Goal: Task Accomplishment & Management: Manage account settings

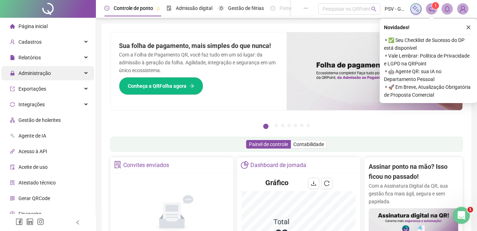
click at [44, 74] on span "Administração" at bounding box center [34, 73] width 32 height 6
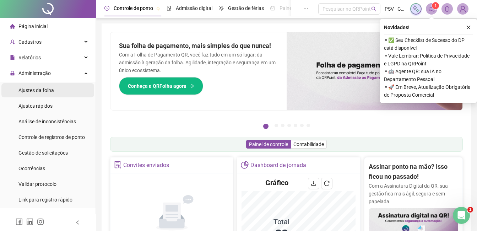
click at [48, 90] on span "Ajustes da folha" at bounding box center [36, 90] width 36 height 6
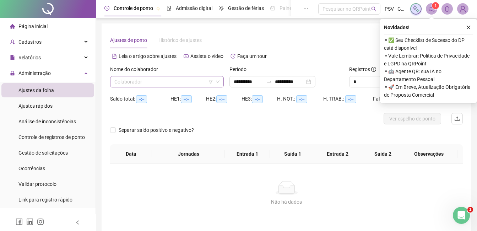
click at [149, 81] on input "search" at bounding box center [163, 81] width 99 height 11
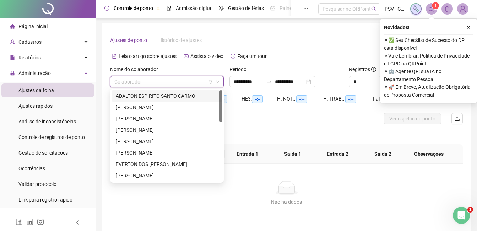
click at [140, 96] on div "ADALTON ESPIRITO SANTO CARMO" at bounding box center [167, 96] width 102 height 8
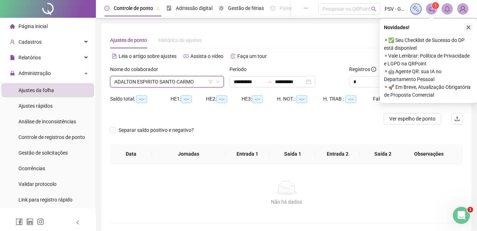
click at [468, 26] on icon "close" at bounding box center [468, 27] width 5 height 5
click at [468, 26] on div "**********" at bounding box center [287, 127] width 370 height 208
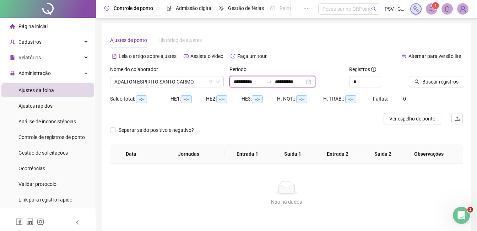
click at [302, 83] on input "**********" at bounding box center [290, 82] width 30 height 8
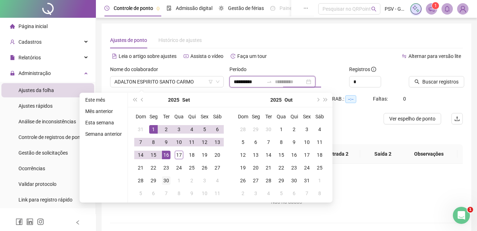
type input "**********"
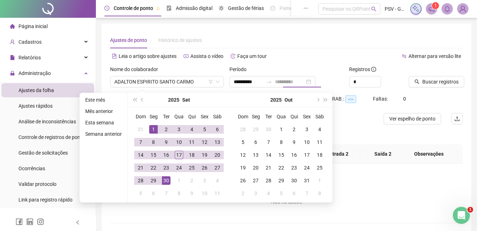
click at [165, 182] on div "30" at bounding box center [166, 180] width 9 height 9
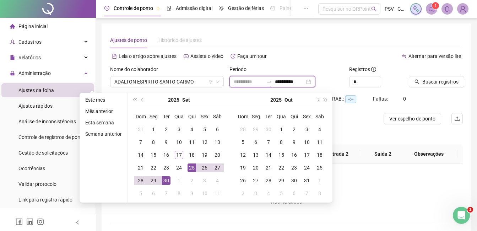
type input "**********"
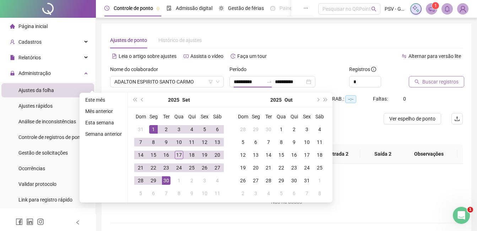
click at [438, 79] on span "Buscar registros" at bounding box center [441, 82] width 36 height 8
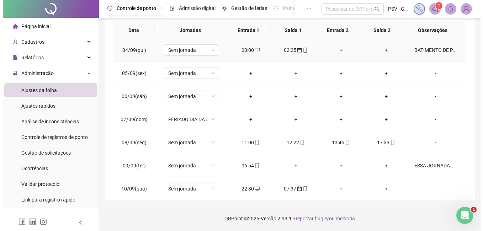
scroll to position [71, 0]
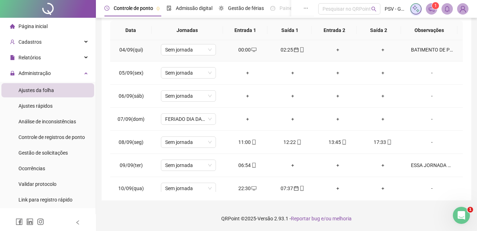
click at [438, 50] on div "BATIMENTO DE PONTO PERTENCE À JORNADA INICIADA DIA 03/09" at bounding box center [432, 50] width 42 height 8
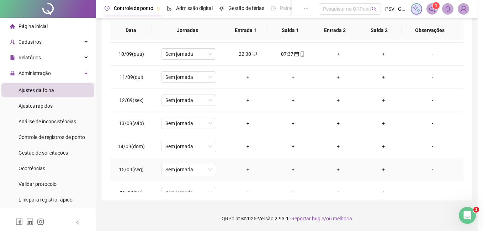
scroll to position [241, 0]
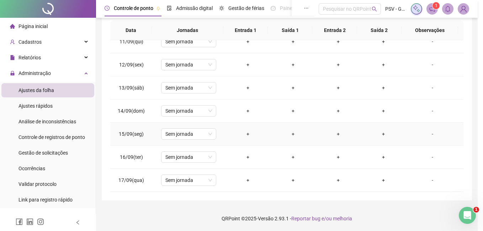
click at [245, 136] on div "+" at bounding box center [248, 134] width 34 height 8
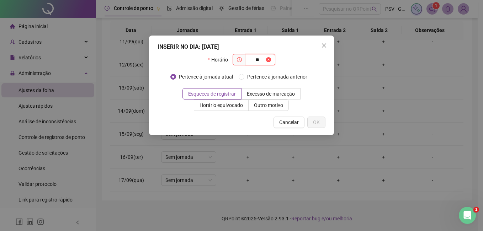
type input "*"
type input "*****"
click at [317, 123] on span "OK" at bounding box center [316, 122] width 7 height 8
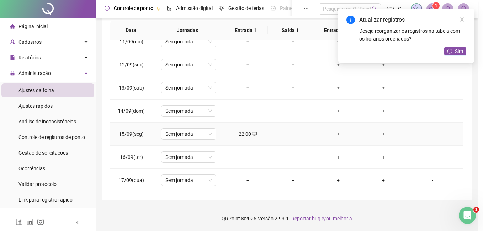
click at [290, 134] on div "+" at bounding box center [293, 134] width 34 height 8
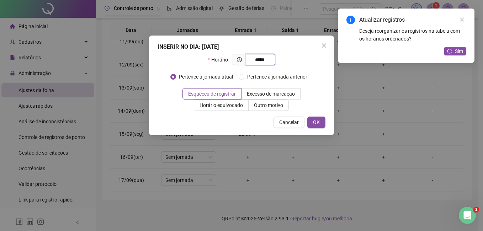
type input "*****"
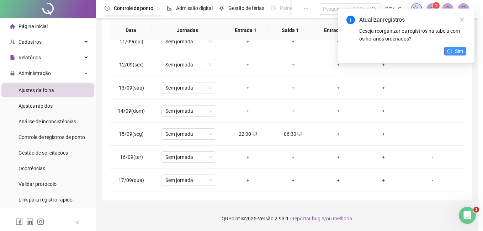
click at [452, 49] on button "Sim" at bounding box center [455, 51] width 22 height 9
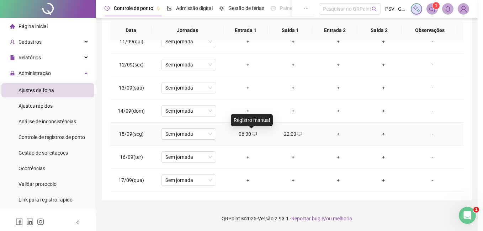
click at [252, 134] on icon "desktop" at bounding box center [254, 134] width 5 height 5
type input "**********"
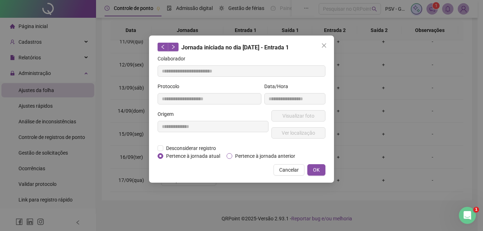
click at [259, 157] on span "Pertence à jornada anterior" at bounding box center [265, 156] width 66 height 8
click at [184, 149] on span "Desconsiderar registro" at bounding box center [190, 148] width 55 height 8
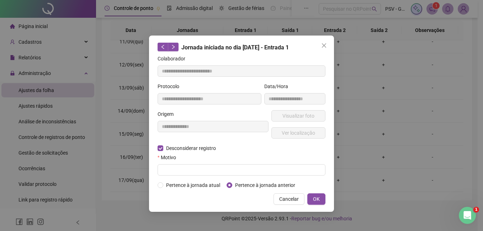
click at [181, 176] on form "**********" at bounding box center [241, 122] width 168 height 134
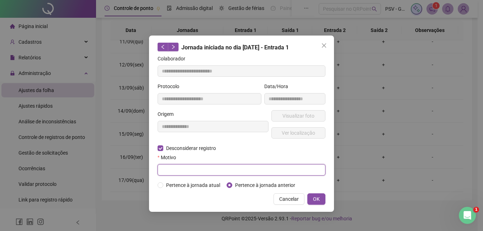
click at [185, 171] on input "text" at bounding box center [241, 169] width 168 height 11
type input "**********"
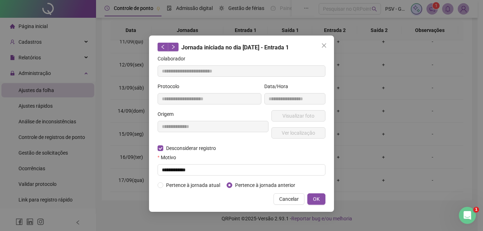
click at [327, 199] on div "**********" at bounding box center [241, 124] width 185 height 176
click at [318, 203] on button "OK" at bounding box center [316, 198] width 18 height 11
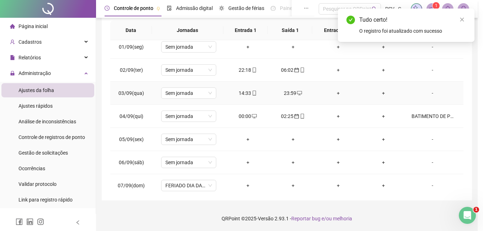
scroll to position [0, 0]
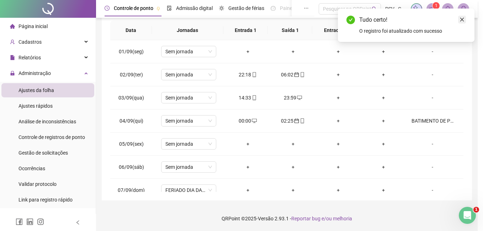
click at [461, 22] on icon "close" at bounding box center [461, 19] width 5 height 5
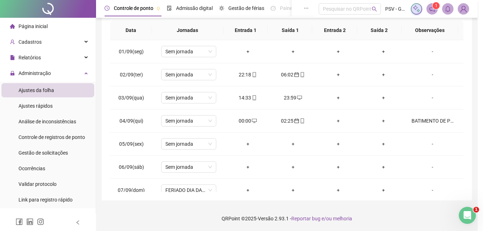
click at [474, 68] on div "**********" at bounding box center [286, 49] width 381 height 363
click at [453, 73] on td "-" at bounding box center [435, 74] width 58 height 23
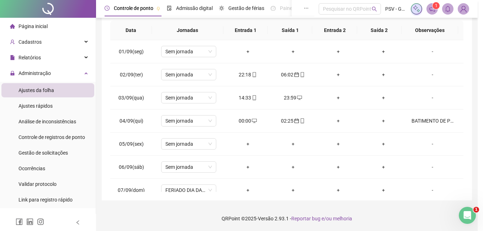
click at [477, 38] on div "**********" at bounding box center [286, 49] width 381 height 363
click at [42, 89] on span "Ajustes da folha" at bounding box center [36, 90] width 36 height 6
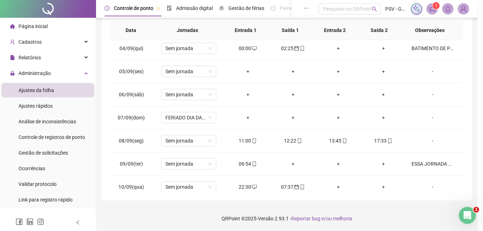
scroll to position [63, 0]
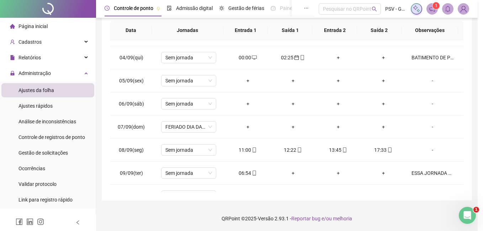
click at [33, 90] on span "Ajustes da folha" at bounding box center [36, 90] width 36 height 6
click at [45, 89] on span "Ajustes da folha" at bounding box center [36, 90] width 36 height 6
click at [23, 71] on span "Administração" at bounding box center [34, 73] width 32 height 6
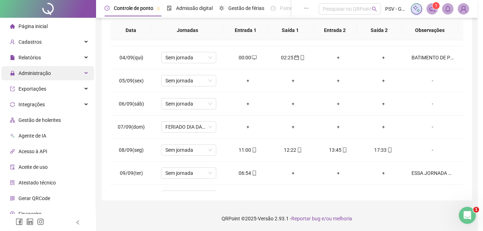
click at [34, 75] on span "Administração" at bounding box center [34, 73] width 32 height 6
click at [80, 74] on div "Administração" at bounding box center [47, 73] width 93 height 14
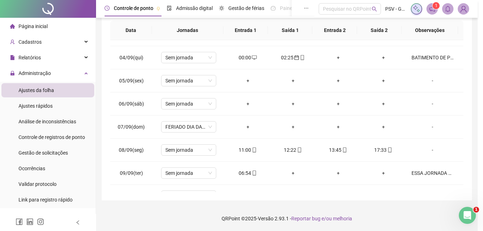
click at [25, 86] on div "Ajustes da folha" at bounding box center [36, 90] width 36 height 14
click at [468, 215] on icon "Abertura do Messenger da Intercom" at bounding box center [466, 215] width 12 height 12
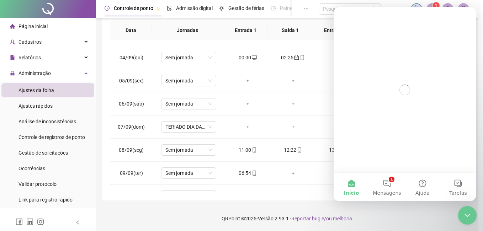
scroll to position [0, 0]
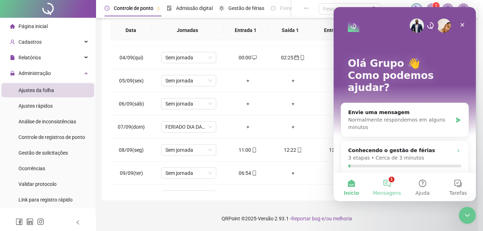
click at [392, 188] on button "1 Mensagens" at bounding box center [387, 187] width 36 height 28
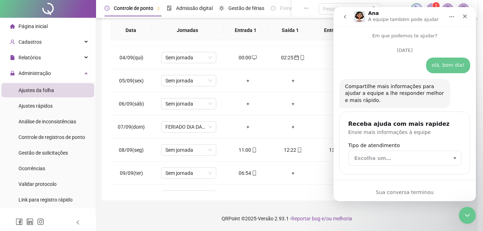
scroll to position [31, 0]
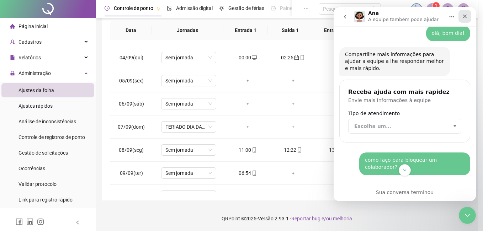
click at [466, 17] on icon "Fechar" at bounding box center [465, 17] width 4 height 4
drag, startPoint x: 132, startPoint y: 10, endPoint x: 454, endPoint y: 28, distance: 322.1
click at [466, 17] on header "Controle de ponto Admissão digital Gestão de férias Painel do DP Folha de pagam…" at bounding box center [286, 9] width 381 height 18
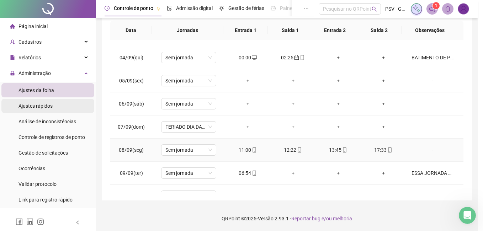
scroll to position [281, 0]
click at [28, 107] on span "Ajustes rápidos" at bounding box center [35, 106] width 34 height 6
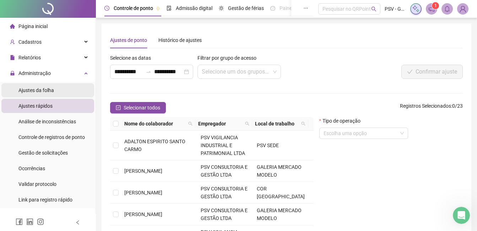
click at [41, 87] on span "Ajustes da folha" at bounding box center [36, 90] width 36 height 6
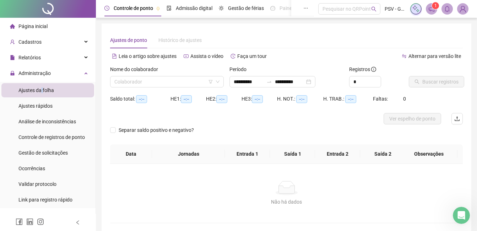
type input "**********"
click at [137, 82] on input "search" at bounding box center [163, 81] width 99 height 11
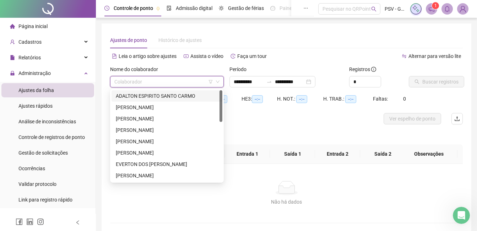
click at [139, 96] on div "ADALTON ESPIRITO SANTO CARMO" at bounding box center [167, 96] width 102 height 8
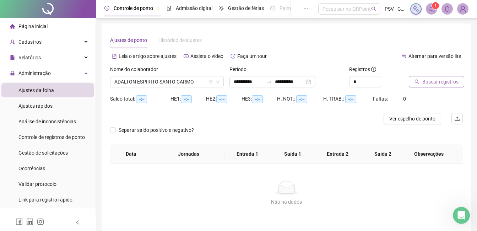
click at [428, 83] on span "Buscar registros" at bounding box center [441, 82] width 36 height 8
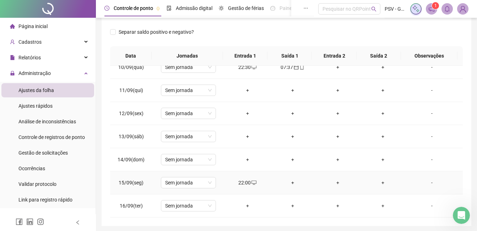
scroll to position [132, 0]
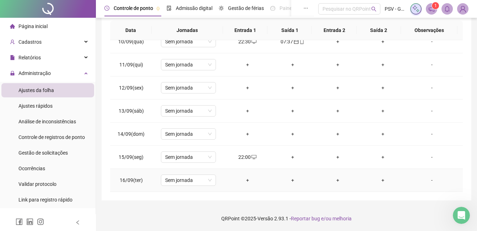
click at [247, 178] on div "+" at bounding box center [248, 180] width 34 height 8
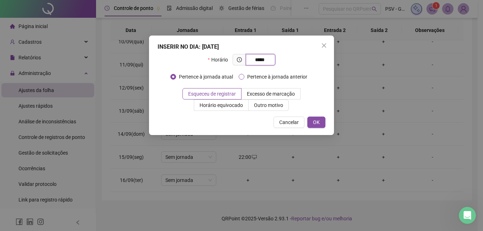
type input "*****"
click at [261, 77] on span "Pertence à jornada anterior" at bounding box center [277, 77] width 66 height 8
click at [315, 120] on span "OK" at bounding box center [316, 122] width 7 height 8
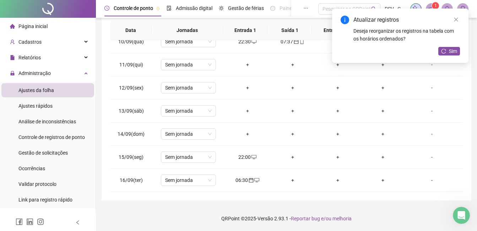
drag, startPoint x: 449, startPoint y: 50, endPoint x: 468, endPoint y: 57, distance: 20.5
click at [450, 50] on span "Sim" at bounding box center [453, 51] width 8 height 8
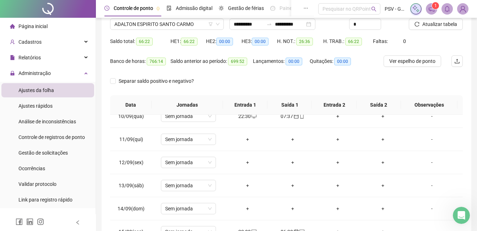
scroll to position [53, 0]
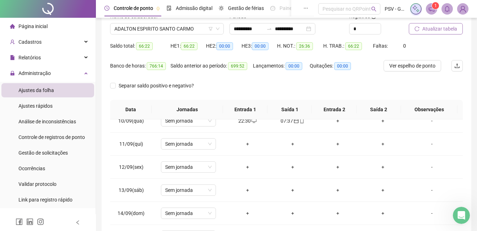
click at [445, 31] on span "Atualizar tabela" at bounding box center [440, 29] width 35 height 8
click at [440, 30] on span "Atualizar tabela" at bounding box center [440, 29] width 35 height 8
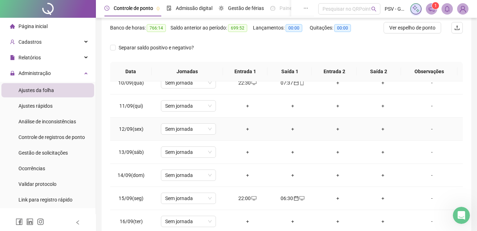
scroll to position [132, 0]
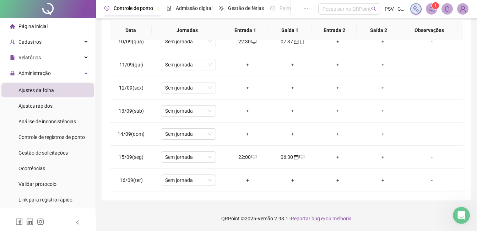
click at [40, 31] on div "Página inicial" at bounding box center [29, 26] width 38 height 14
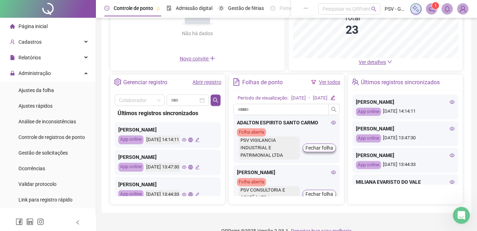
scroll to position [107, 0]
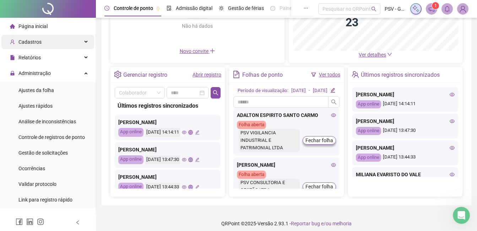
click at [36, 42] on span "Cadastros" at bounding box center [29, 42] width 23 height 6
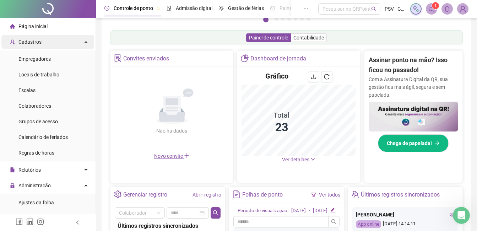
scroll to position [211, 0]
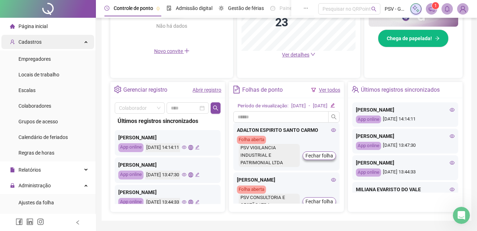
click at [67, 43] on div "Cadastros" at bounding box center [47, 42] width 93 height 14
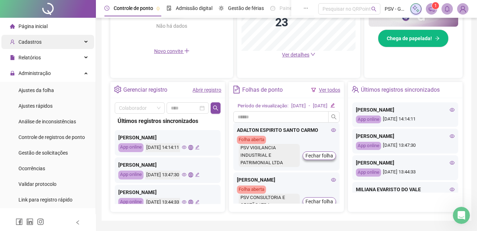
click at [67, 43] on div "Cadastros" at bounding box center [47, 42] width 93 height 14
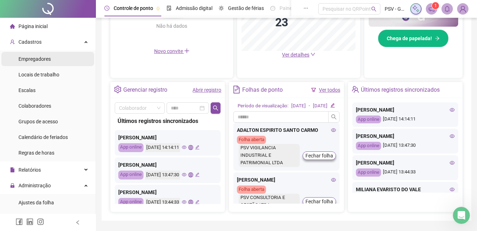
click at [52, 59] on li "Empregadores" at bounding box center [47, 59] width 93 height 14
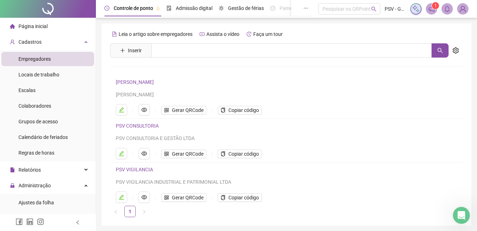
scroll to position [25, 0]
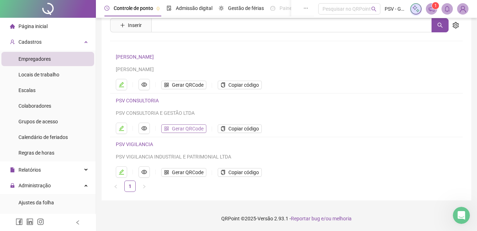
click at [185, 128] on span "Gerar QRCode" at bounding box center [188, 129] width 32 height 8
